Goal: Information Seeking & Learning: Understand process/instructions

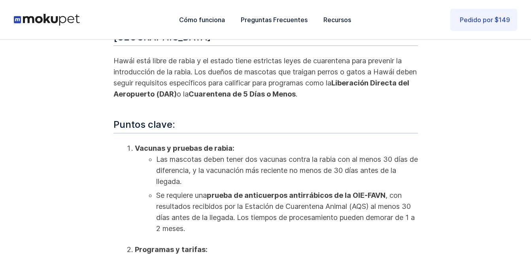
scroll to position [277, 0]
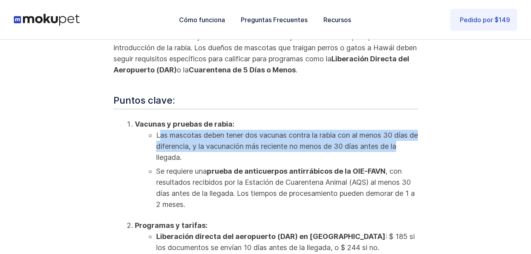
drag, startPoint x: 162, startPoint y: 121, endPoint x: 417, endPoint y: 132, distance: 255.3
click at [417, 132] on li "Las mascotas deben tener dos vacunas contra la rabia con al menos 30 días de di…" at bounding box center [287, 146] width 262 height 33
drag, startPoint x: 417, startPoint y: 132, endPoint x: 335, endPoint y: 139, distance: 82.1
click at [335, 139] on li "Las mascotas deben tener dos vacunas contra la rabia con al menos 30 días de di…" at bounding box center [287, 146] width 262 height 33
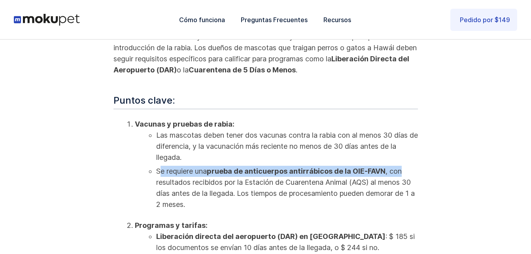
drag, startPoint x: 160, startPoint y: 158, endPoint x: 403, endPoint y: 162, distance: 242.4
click at [403, 166] on li "Se requiere una prueba de anticuerpos antirrábicos de la OIE-FAVN , con resulta…" at bounding box center [287, 188] width 262 height 44
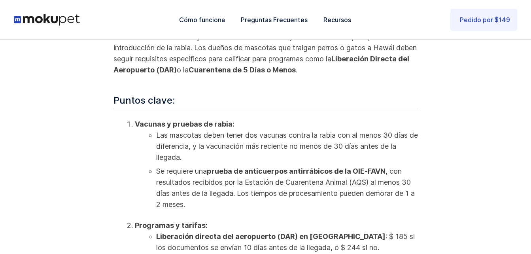
click at [268, 172] on li "Se requiere una prueba de anticuerpos antirrábicos de la OIE-FAVN , con resulta…" at bounding box center [287, 188] width 262 height 44
click at [416, 183] on li "Se requiere una prueba de anticuerpos antirrábicos de la OIE-FAVN , con resulta…" at bounding box center [287, 188] width 262 height 44
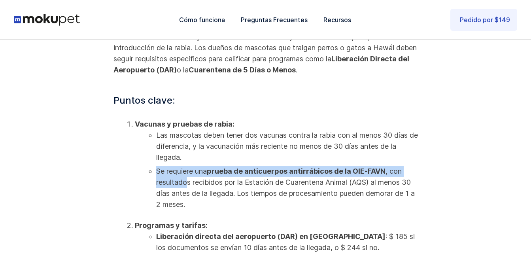
drag, startPoint x: 157, startPoint y: 157, endPoint x: 187, endPoint y: 169, distance: 32.1
click at [187, 169] on li "Se requiere una prueba de anticuerpos antirrábicos de la OIE-FAVN , con resulta…" at bounding box center [287, 188] width 262 height 44
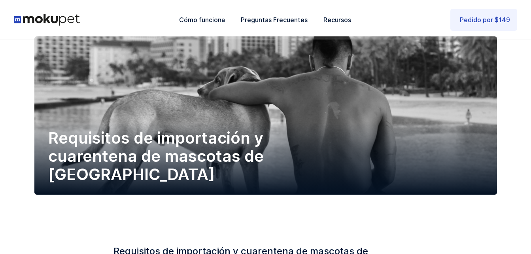
scroll to position [0, 0]
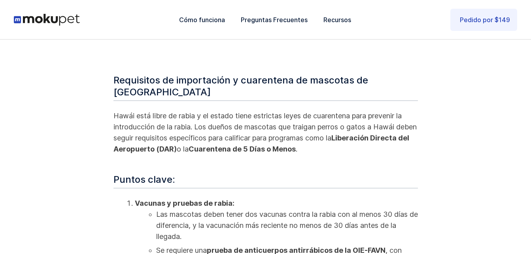
click at [190, 174] on h3 "Puntos clave:" at bounding box center [265, 181] width 304 height 15
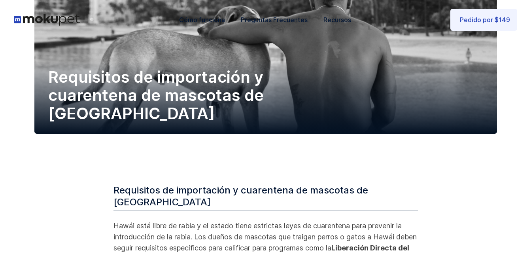
scroll to position [198, 0]
